Goal: Information Seeking & Learning: Find specific page/section

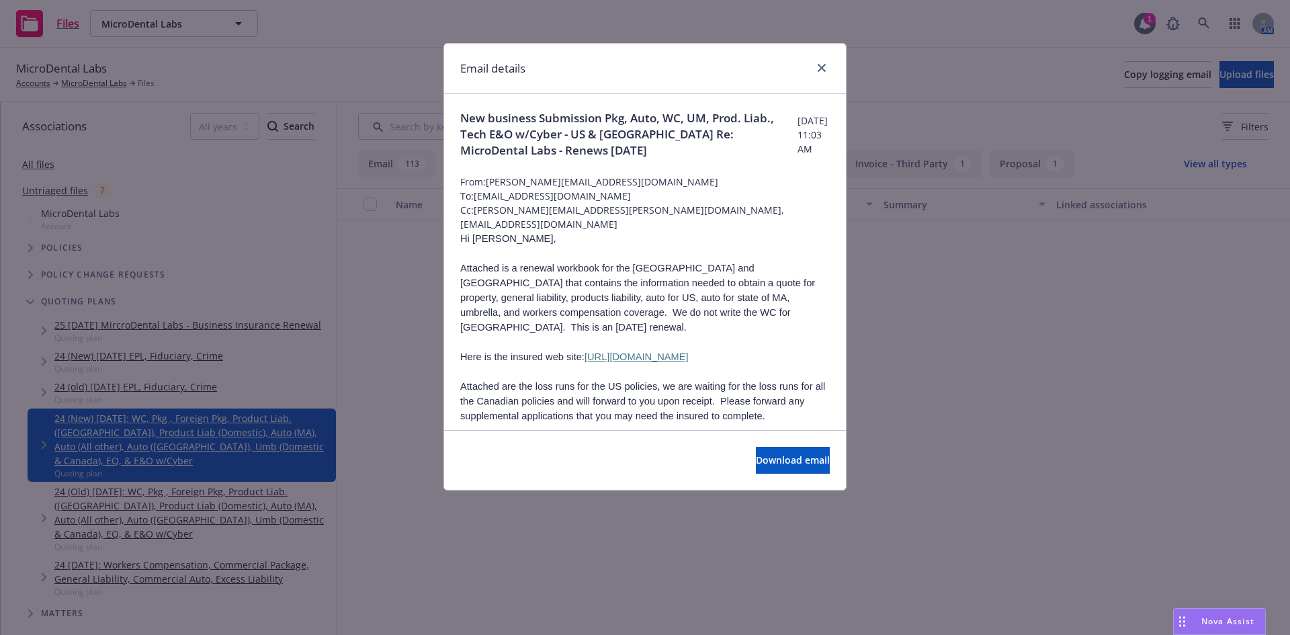
scroll to position [8039, 0]
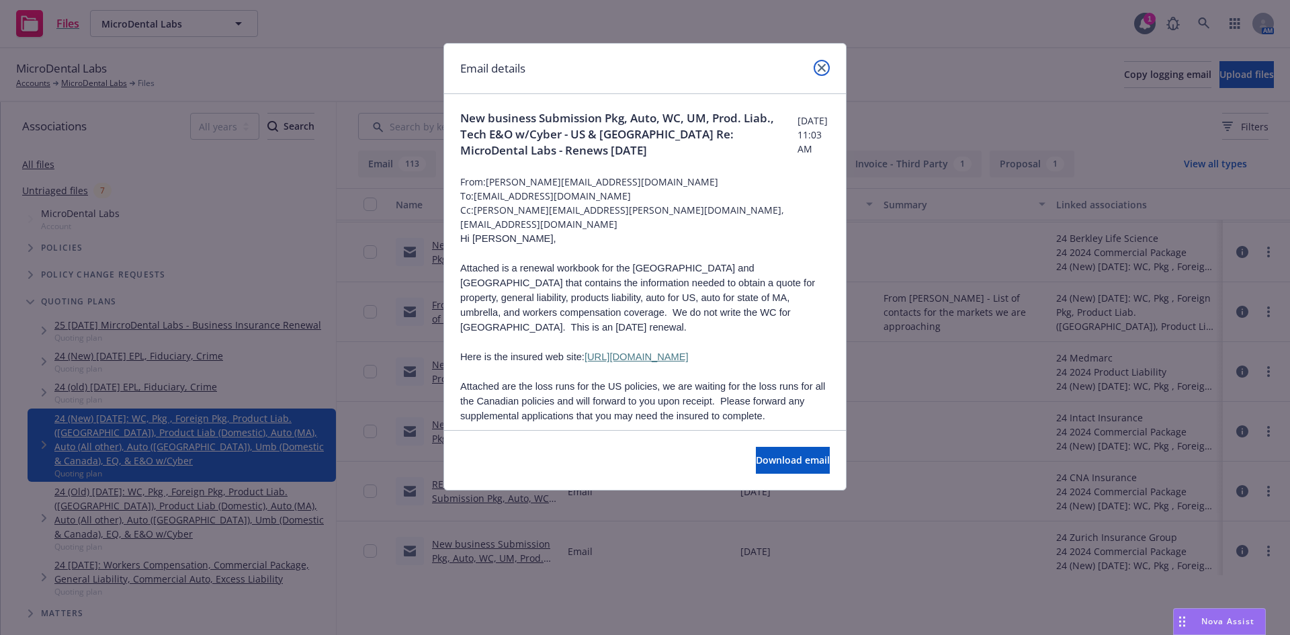
drag, startPoint x: 822, startPoint y: 63, endPoint x: 815, endPoint y: 14, distance: 49.4
click at [822, 63] on link "close" at bounding box center [821, 68] width 16 height 16
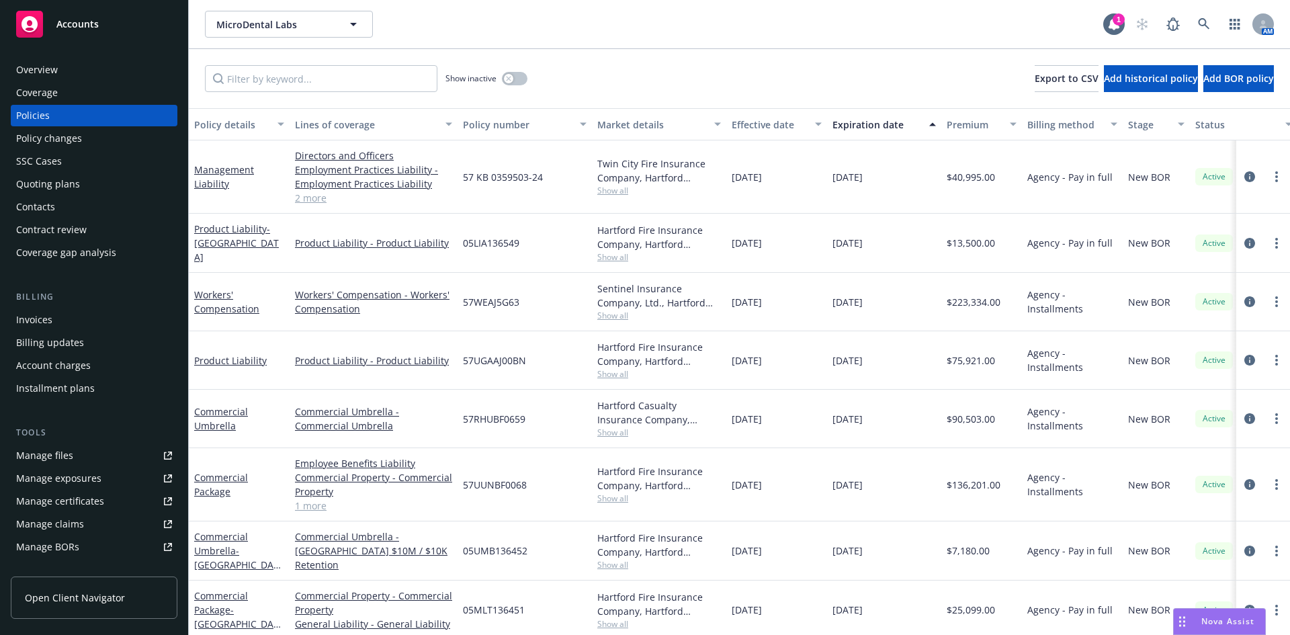
click at [287, 16] on button "MicroDental Labs" at bounding box center [289, 24] width 168 height 27
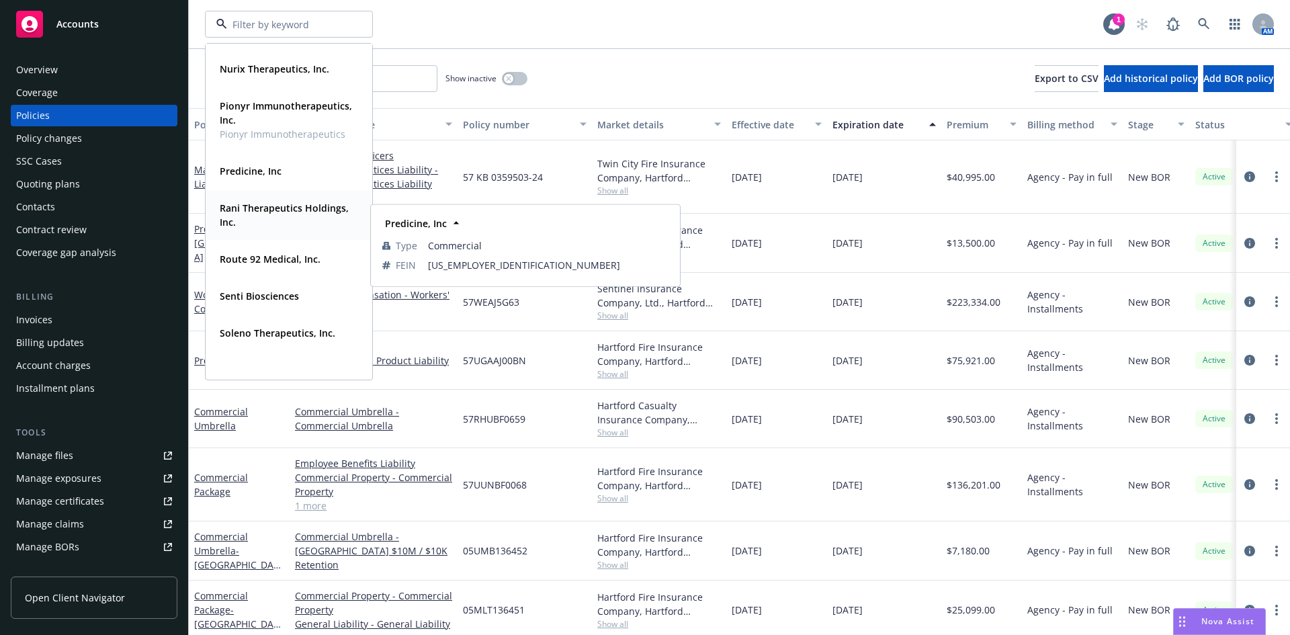
scroll to position [940, 0]
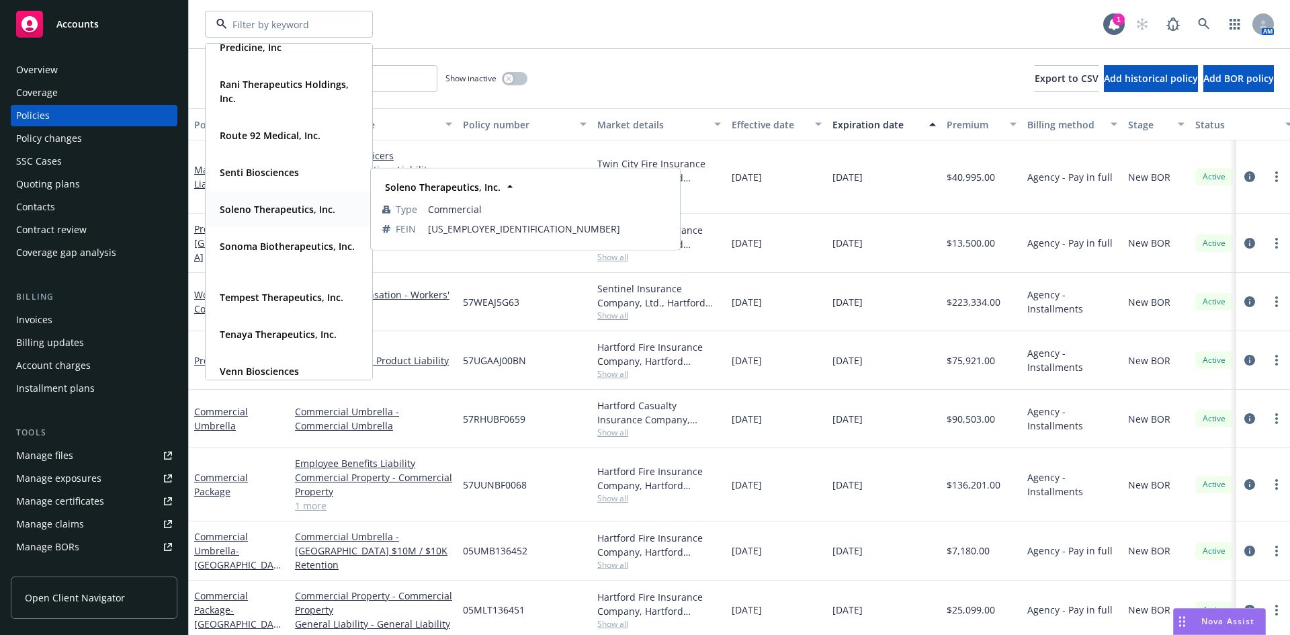
click at [275, 212] on strong "Soleno Therapeutics, Inc." at bounding box center [278, 209] width 116 height 13
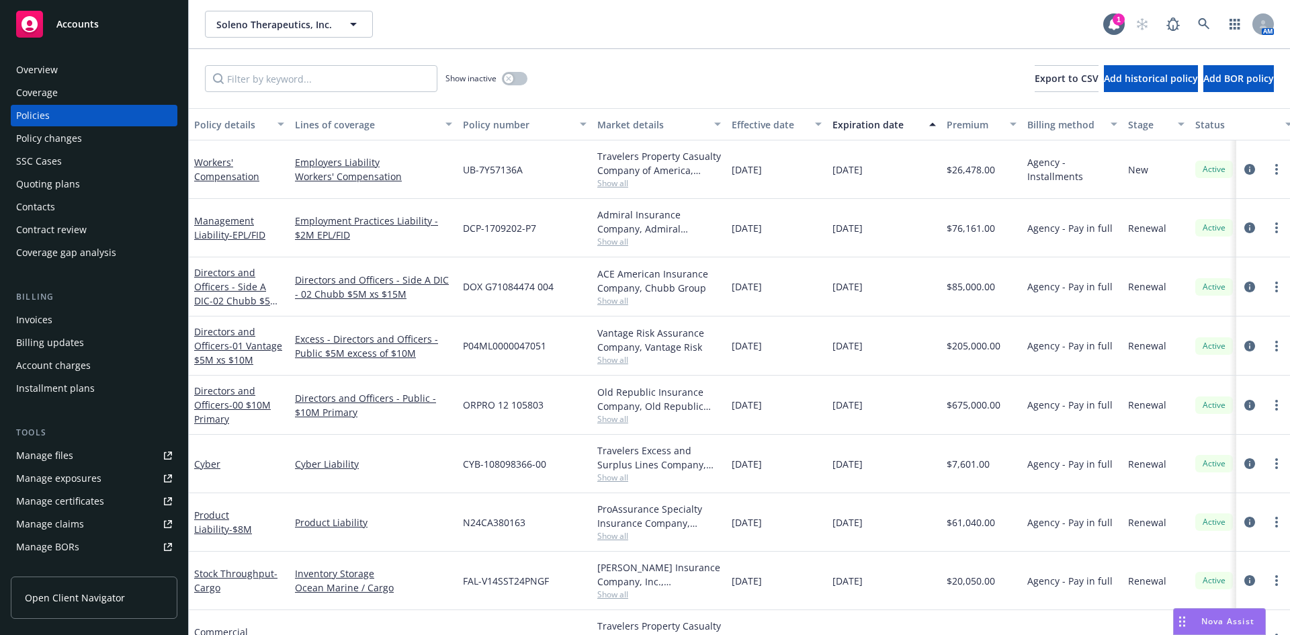
click at [75, 450] on link "Manage files" at bounding box center [94, 455] width 167 height 21
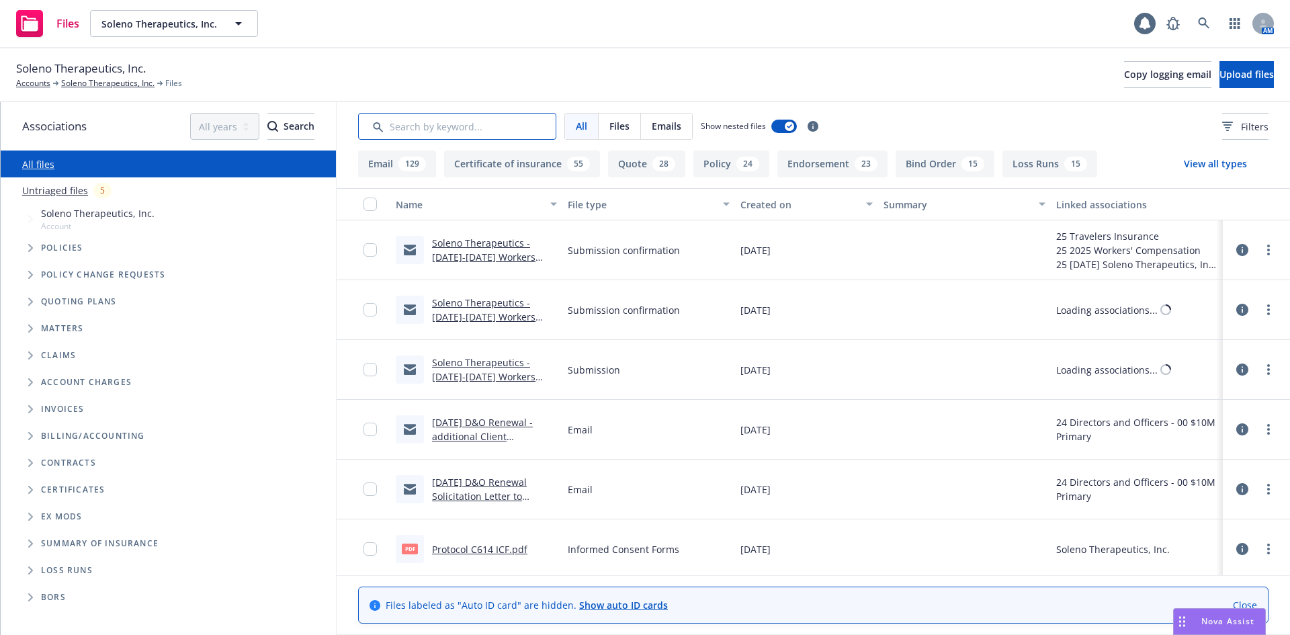
click at [458, 131] on input "Search by keyword..." at bounding box center [457, 126] width 198 height 27
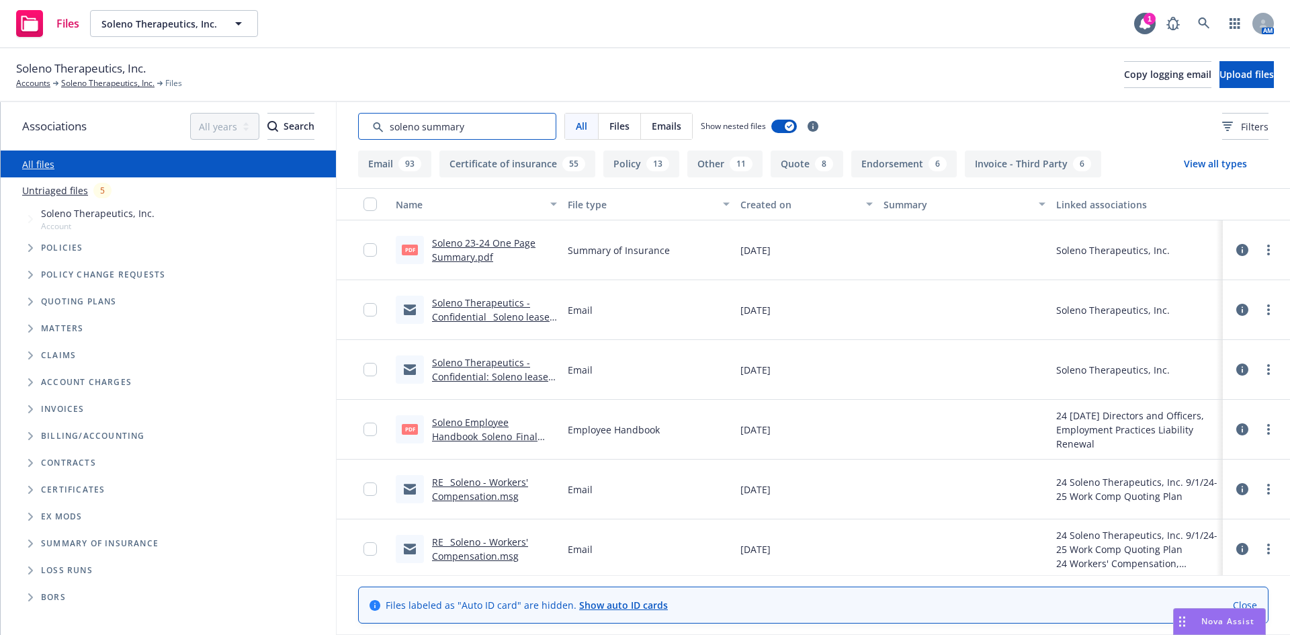
drag, startPoint x: 477, startPoint y: 127, endPoint x: 422, endPoint y: 131, distance: 55.2
click at [422, 131] on input "Search by keyword..." at bounding box center [457, 126] width 198 height 27
type input "soleno SOI"
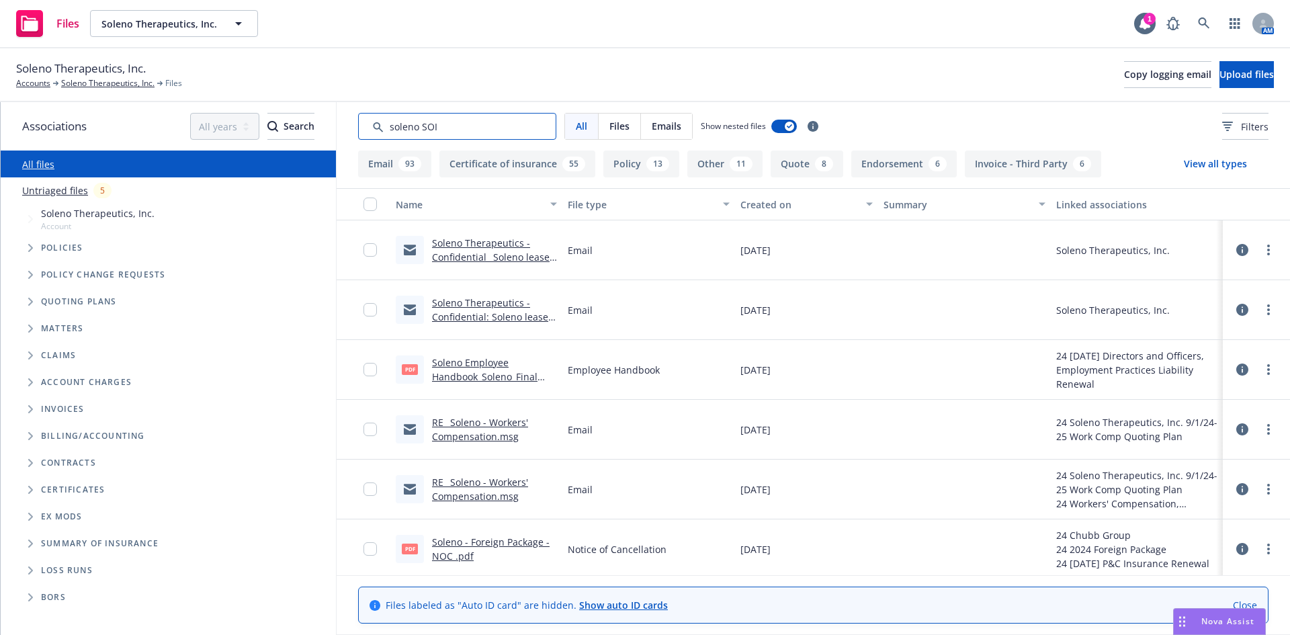
drag, startPoint x: 466, startPoint y: 135, endPoint x: 335, endPoint y: 131, distance: 131.0
click at [342, 132] on div "All Files Emails Show nested files Filters" at bounding box center [813, 126] width 953 height 48
